Goal: Task Accomplishment & Management: Manage account settings

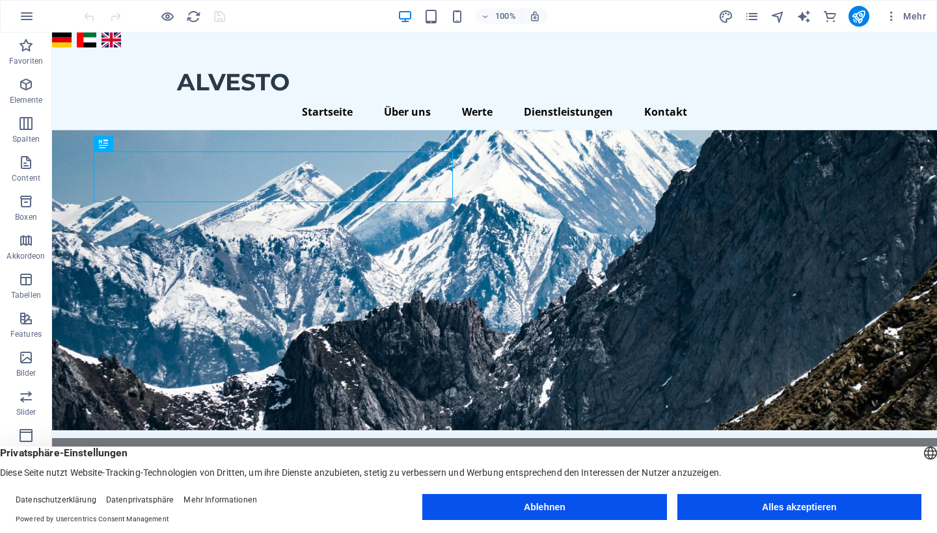
click at [774, 504] on button "Alles akzeptieren" at bounding box center [799, 507] width 244 height 26
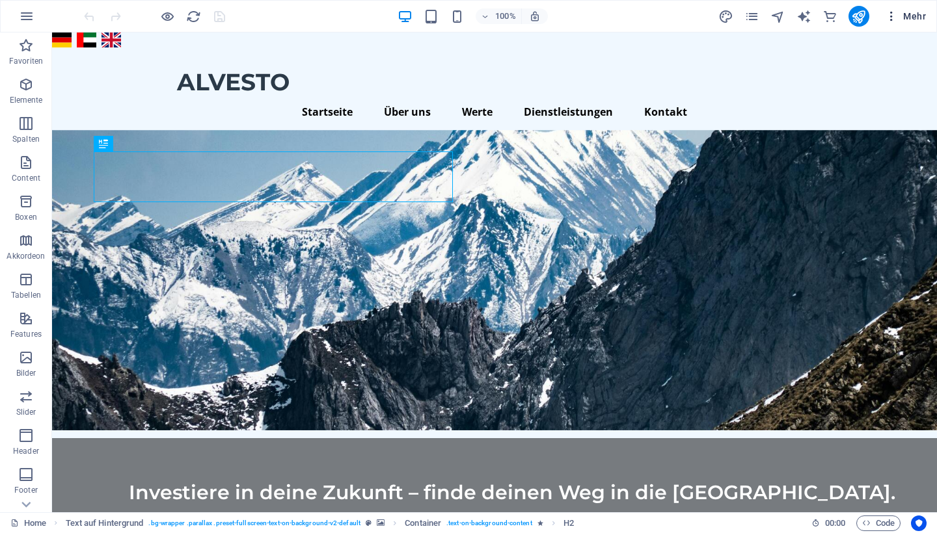
click at [893, 16] on icon "button" at bounding box center [891, 16] width 13 height 13
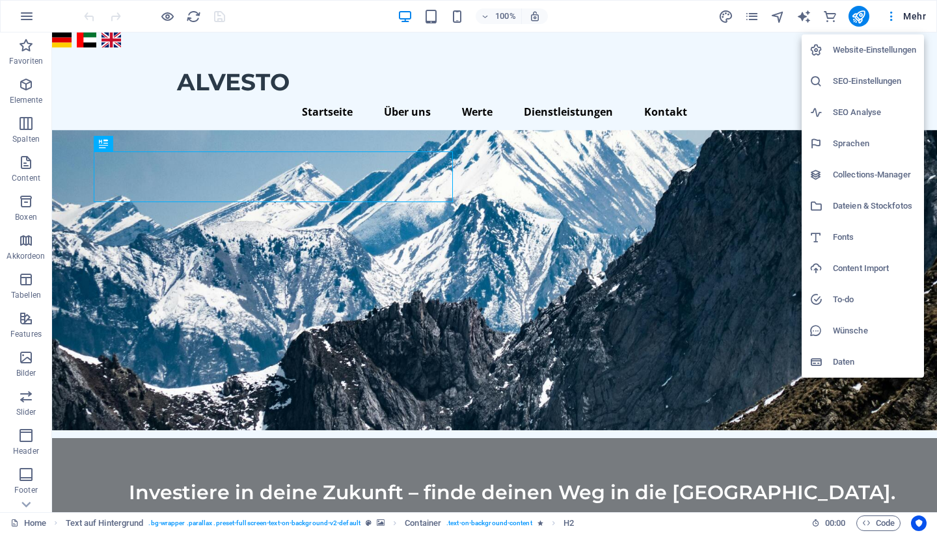
click at [861, 14] on div at bounding box center [468, 266] width 937 height 533
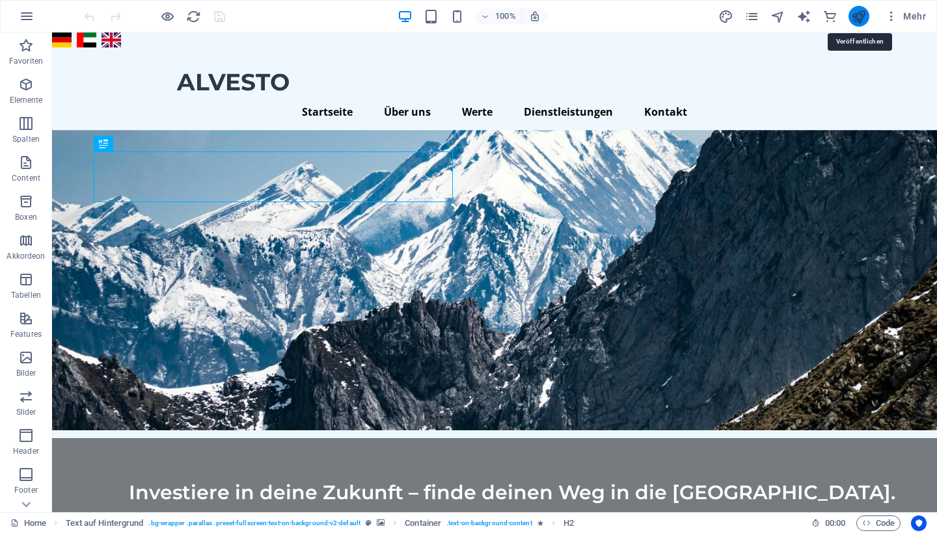
click at [856, 18] on icon "publish" at bounding box center [858, 16] width 15 height 15
click at [861, 18] on icon "publish" at bounding box center [858, 16] width 15 height 15
click at [891, 15] on icon "button" at bounding box center [891, 16] width 13 height 13
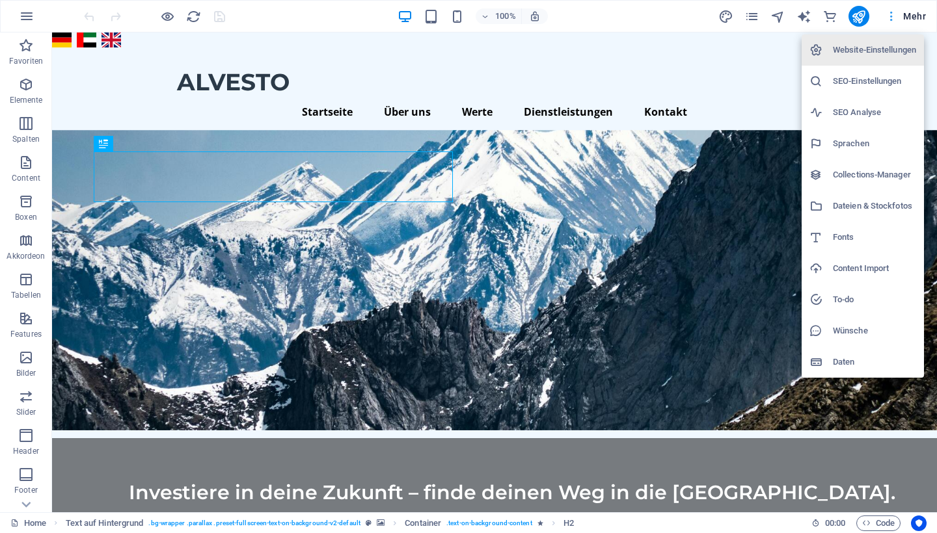
click at [891, 15] on div at bounding box center [468, 266] width 937 height 533
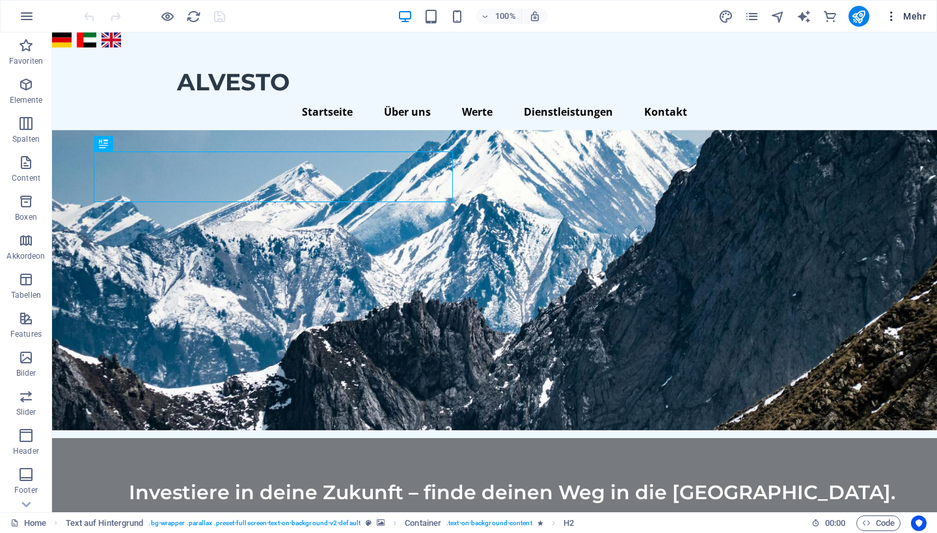
click at [914, 18] on span "Mehr" at bounding box center [905, 16] width 41 height 13
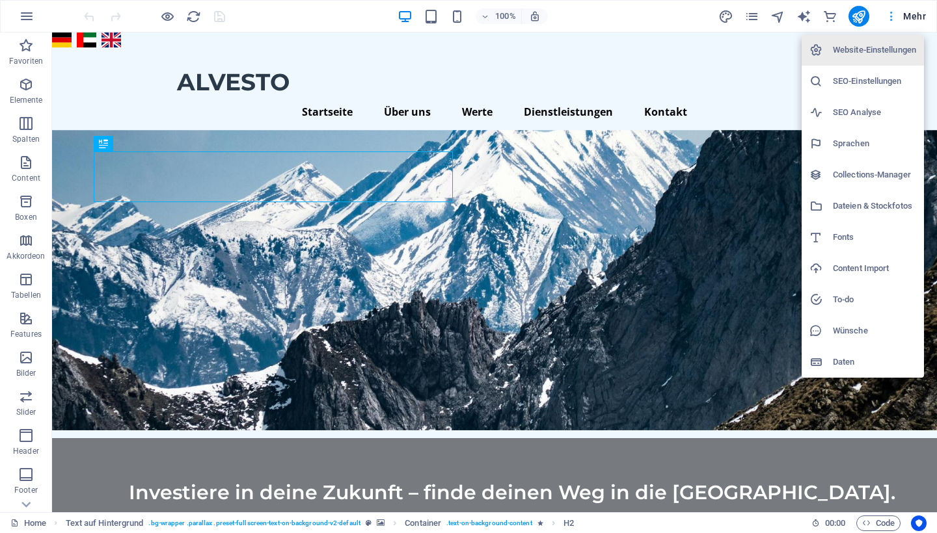
click at [914, 18] on div at bounding box center [468, 266] width 937 height 533
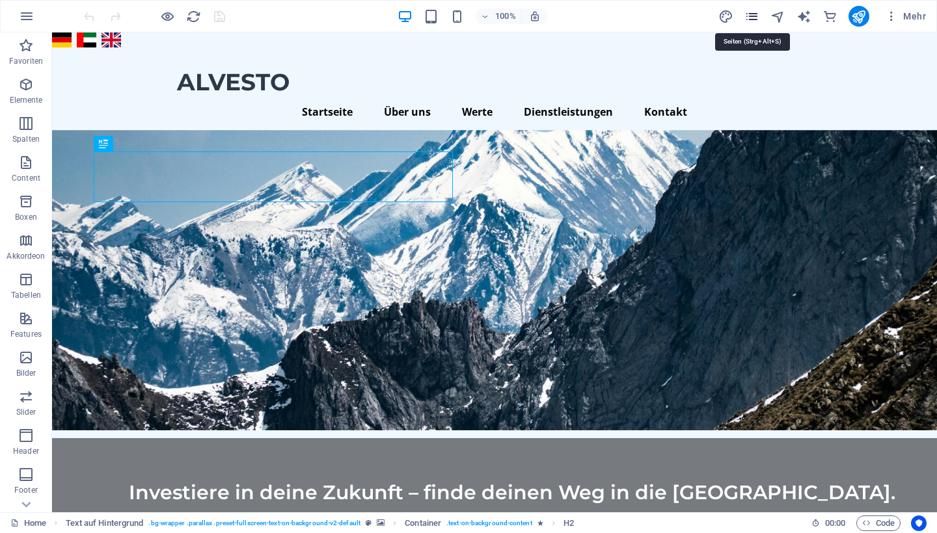
click at [747, 13] on icon "pages" at bounding box center [751, 16] width 15 height 15
